Goal: Information Seeking & Learning: Check status

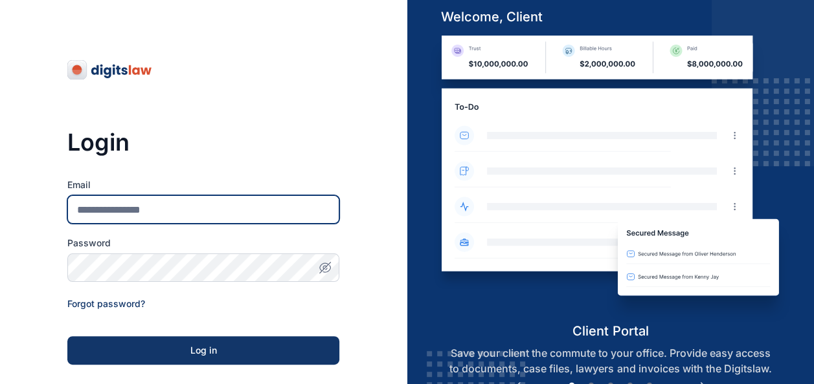
click at [251, 207] on input "Email" at bounding box center [203, 209] width 272 height 28
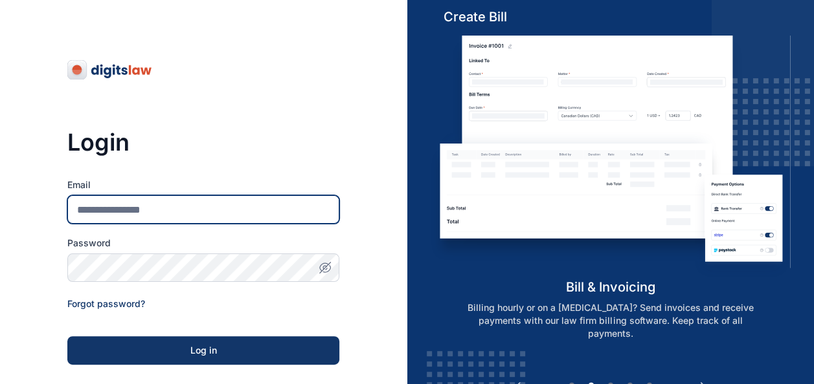
type input "**********"
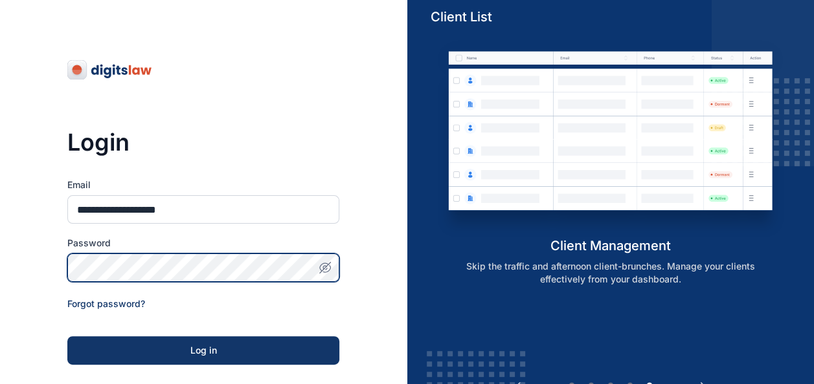
click at [67, 337] on button "Log in" at bounding box center [203, 351] width 272 height 28
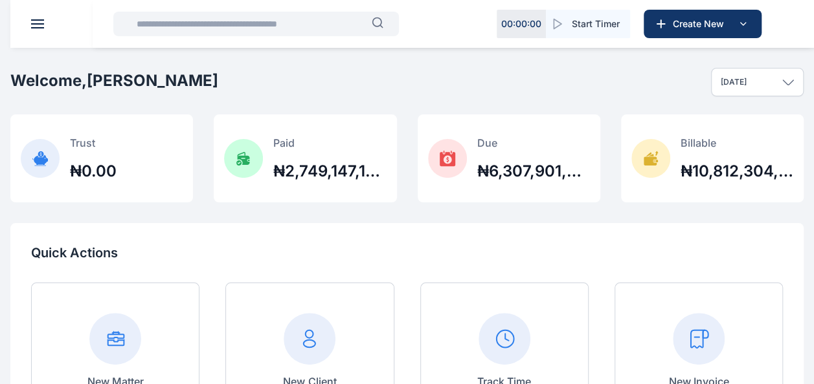
click at [27, 28] on header at bounding box center [417, 24] width 814 height 48
click at [47, 23] on header at bounding box center [417, 24] width 814 height 48
click at [35, 23] on span at bounding box center [37, 23] width 13 height 1
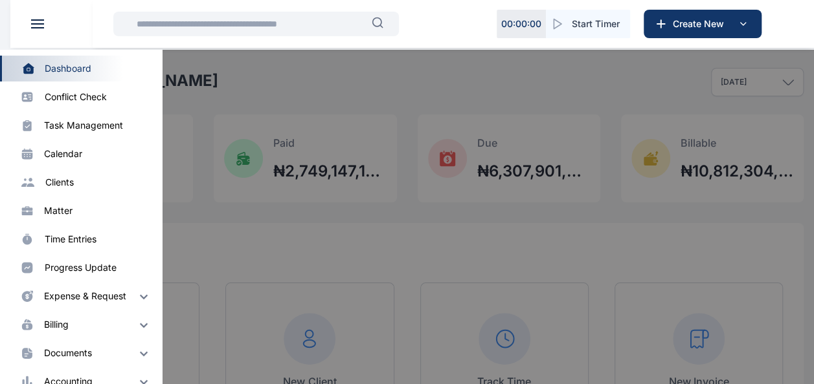
scroll to position [50, 0]
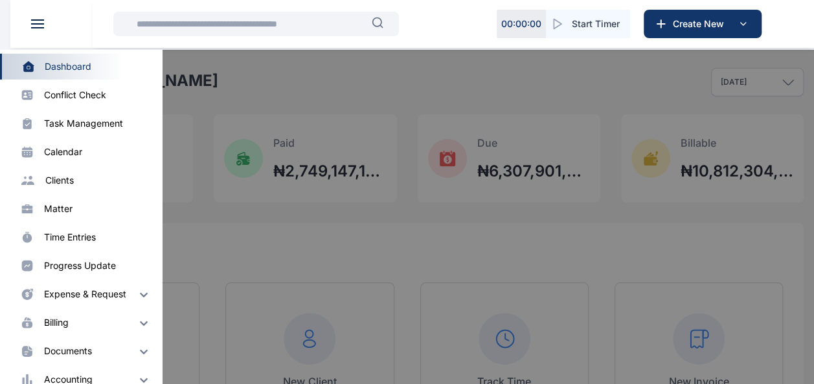
click at [59, 205] on div "matter" at bounding box center [58, 209] width 28 height 13
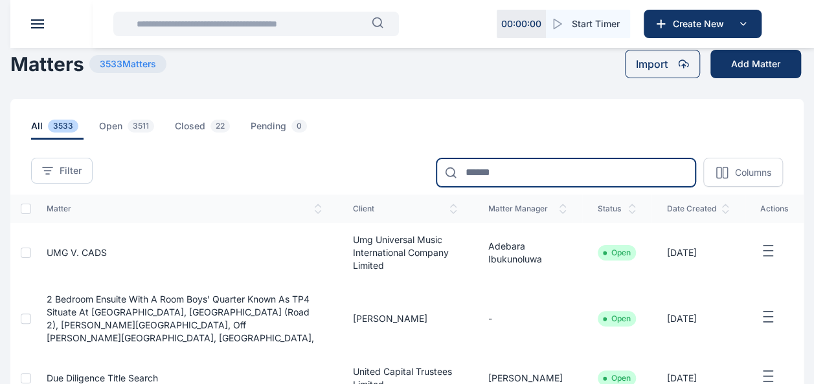
click at [545, 175] on input at bounding box center [565, 173] width 259 height 28
type input "**********"
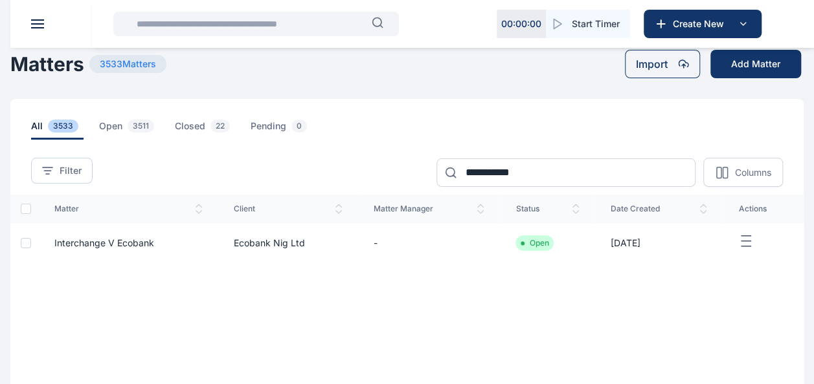
click at [253, 234] on td "Ecobank Nig Ltd" at bounding box center [288, 243] width 140 height 40
click at [532, 243] on li "Open" at bounding box center [534, 243] width 28 height 10
click at [71, 243] on span "Interchange V Ecobank" at bounding box center [104, 243] width 100 height 11
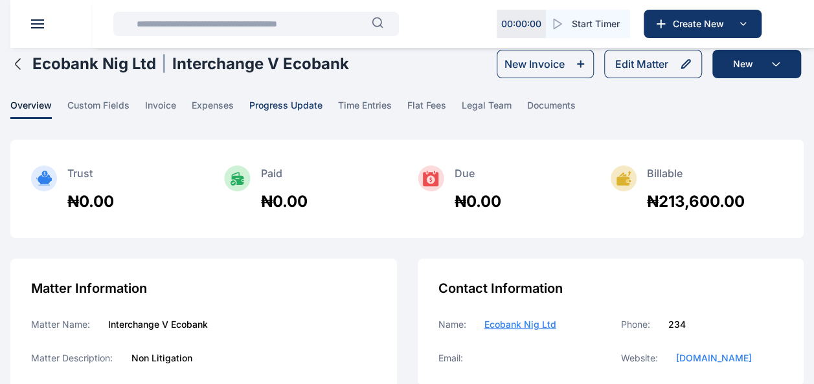
click at [305, 109] on span "progress update" at bounding box center [285, 109] width 73 height 20
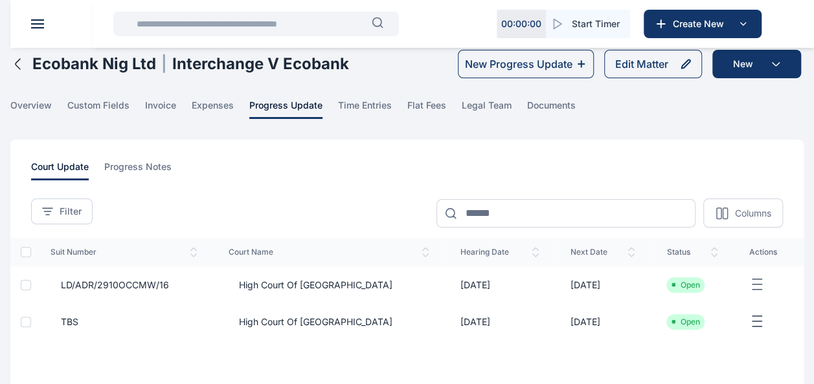
scroll to position [81, 0]
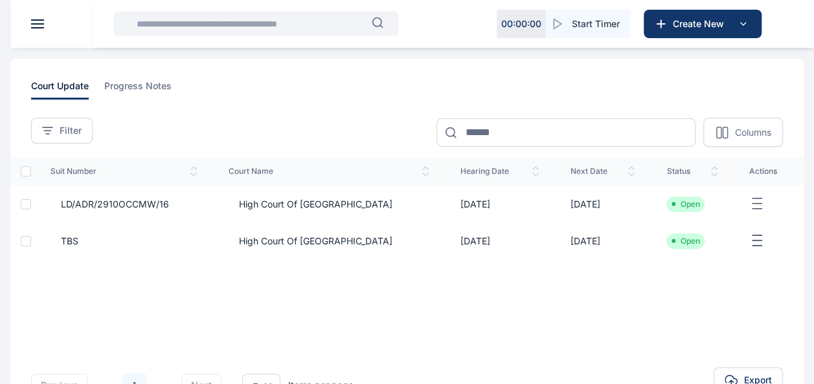
click at [676, 201] on li "Open" at bounding box center [685, 204] width 28 height 10
click at [749, 201] on icon "button" at bounding box center [757, 204] width 16 height 16
click at [714, 214] on div "Edit" at bounding box center [712, 219] width 88 height 29
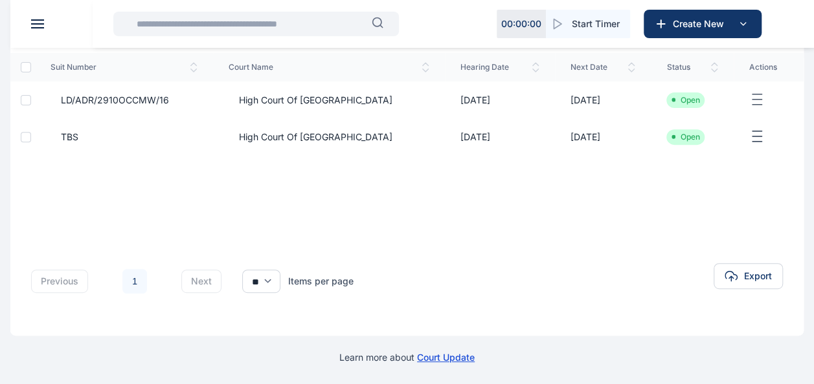
scroll to position [148, 0]
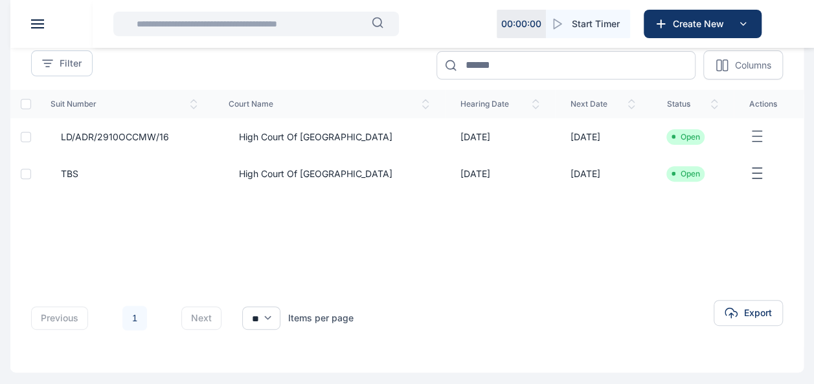
click at [671, 133] on li "Open" at bounding box center [685, 137] width 28 height 10
click at [671, 172] on li "Open" at bounding box center [685, 174] width 28 height 10
click at [750, 173] on icon "button" at bounding box center [757, 174] width 16 height 16
click at [713, 189] on div "Edit" at bounding box center [712, 188] width 88 height 29
click at [116, 132] on span "LD/ADR/2910OCCMW/16" at bounding box center [109, 137] width 118 height 13
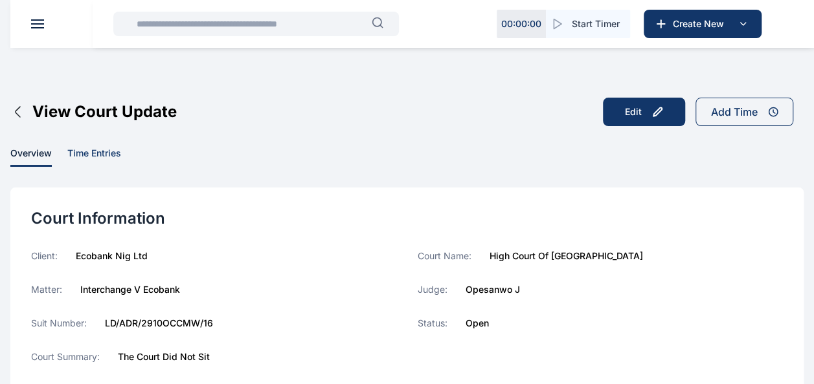
click at [97, 154] on span "time entries" at bounding box center [94, 157] width 54 height 20
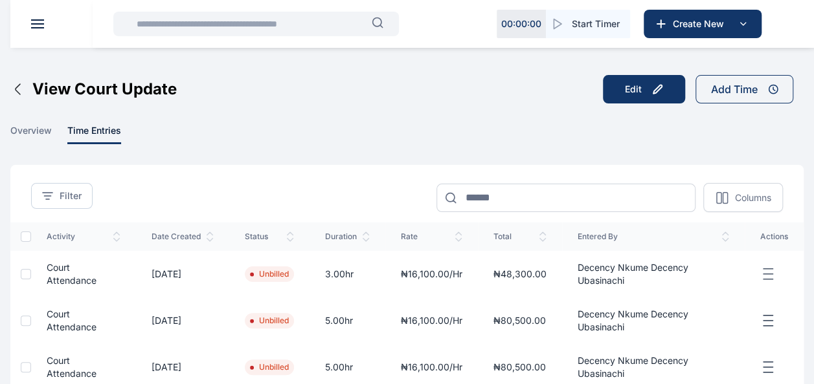
scroll to position [21, 0]
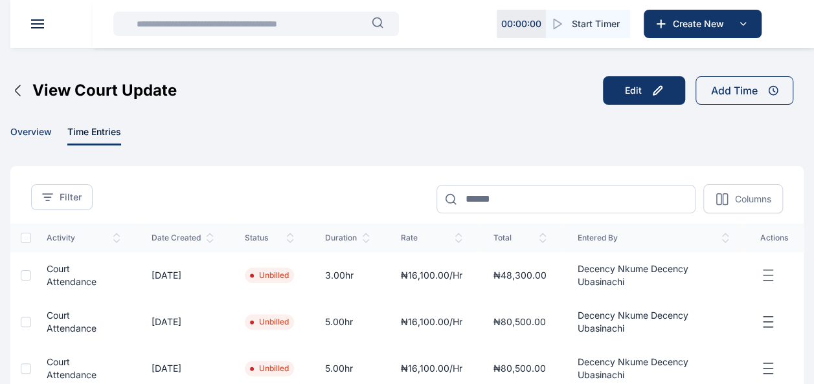
click at [33, 133] on span "overview" at bounding box center [30, 136] width 41 height 20
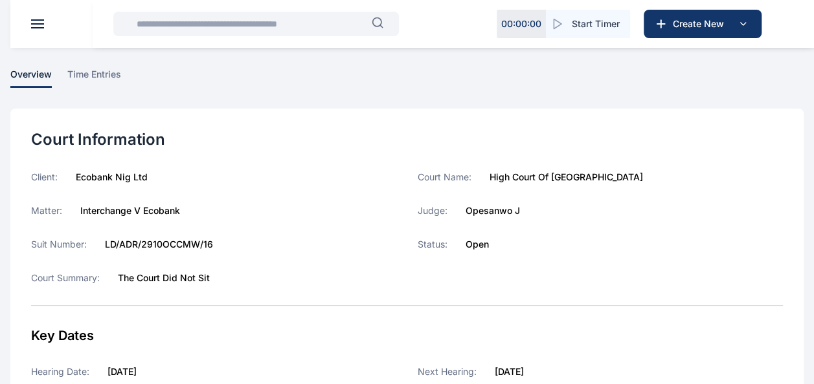
scroll to position [76, 0]
